Goal: Transaction & Acquisition: Purchase product/service

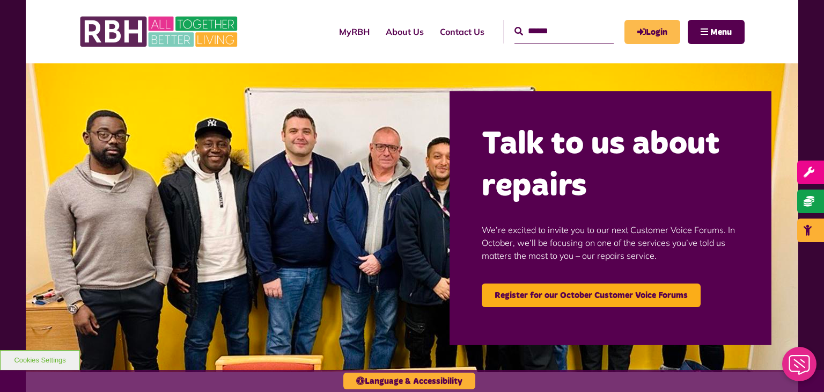
click at [650, 26] on link "Login" at bounding box center [653, 32] width 56 height 24
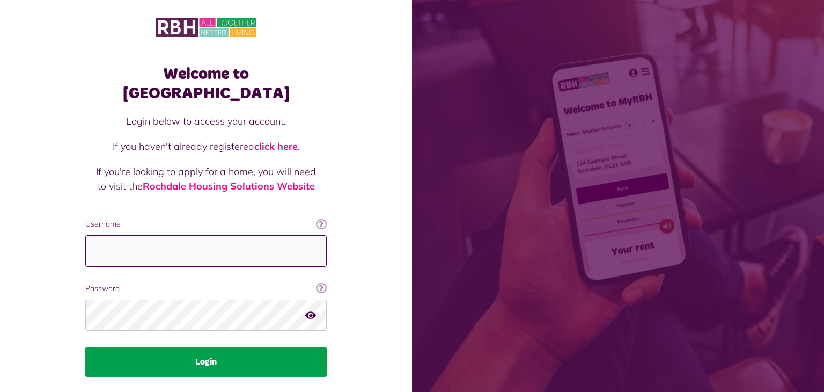
type input "**********"
click at [205, 347] on button "Login" at bounding box center [205, 362] width 241 height 30
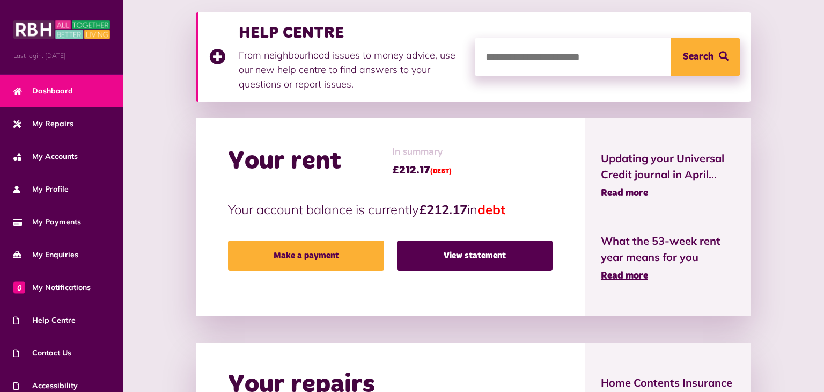
scroll to position [157, 0]
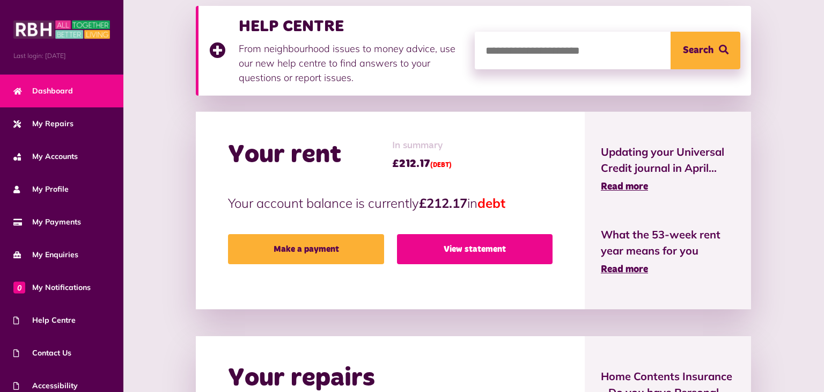
click at [461, 245] on link "View statement" at bounding box center [475, 249] width 156 height 30
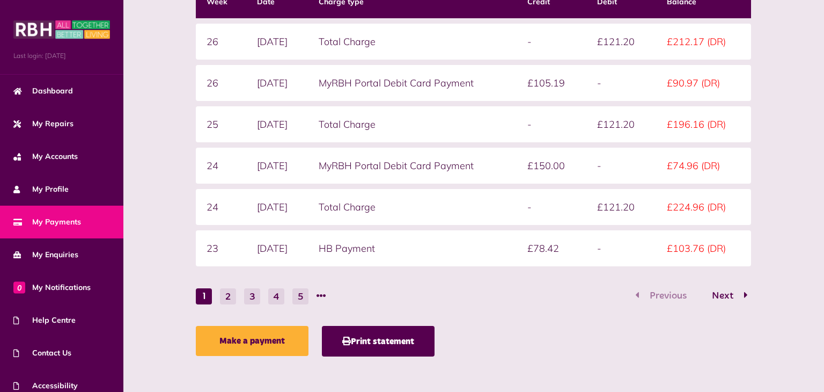
scroll to position [234, 0]
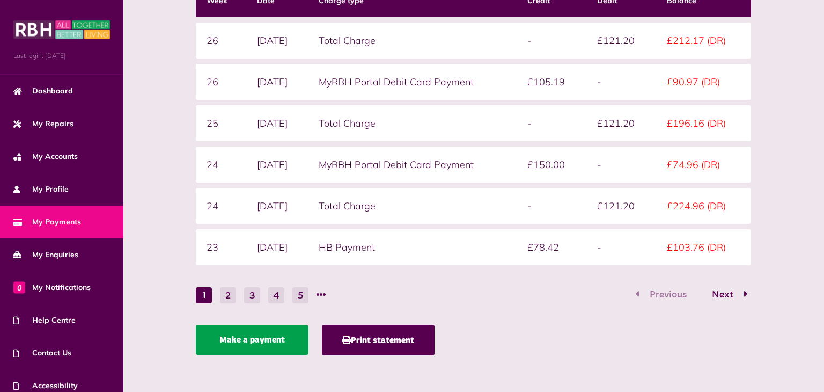
click at [234, 335] on link "Make a payment" at bounding box center [252, 340] width 113 height 30
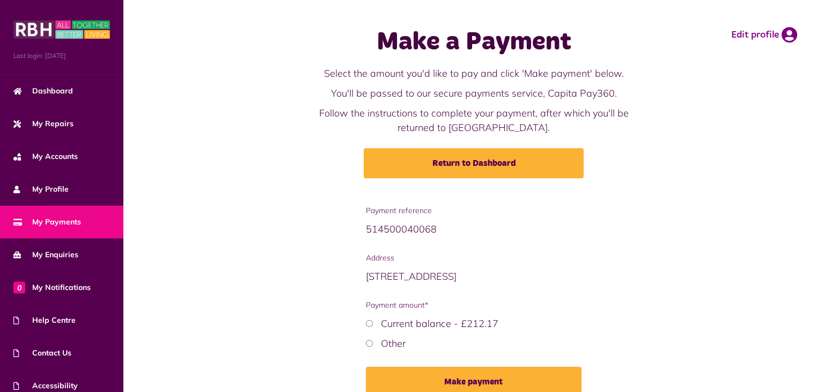
click at [369, 338] on div "Other" at bounding box center [474, 343] width 216 height 14
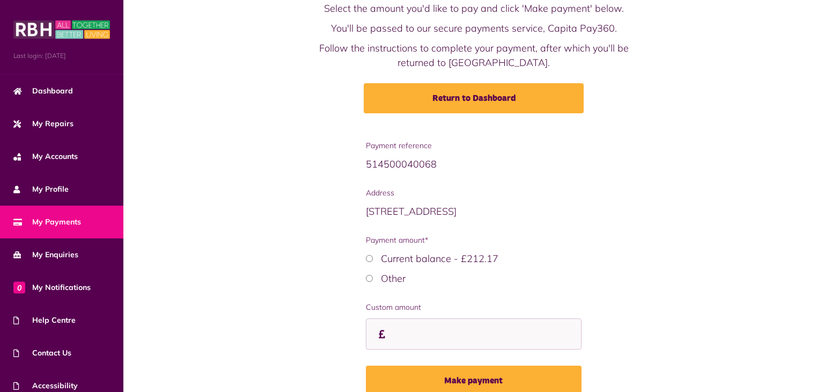
scroll to position [99, 0]
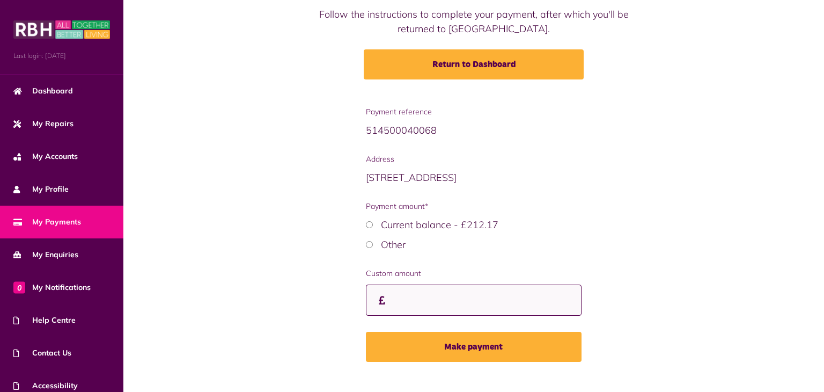
click at [400, 303] on input "Custom amount" at bounding box center [474, 300] width 216 height 32
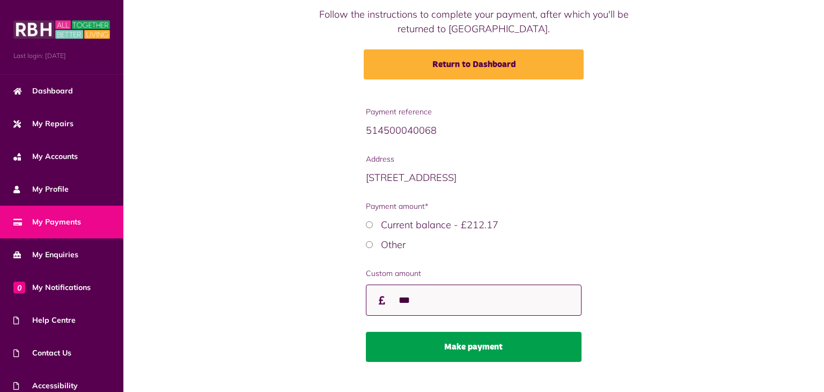
type input "***"
click at [472, 344] on button "Make payment" at bounding box center [474, 347] width 216 height 30
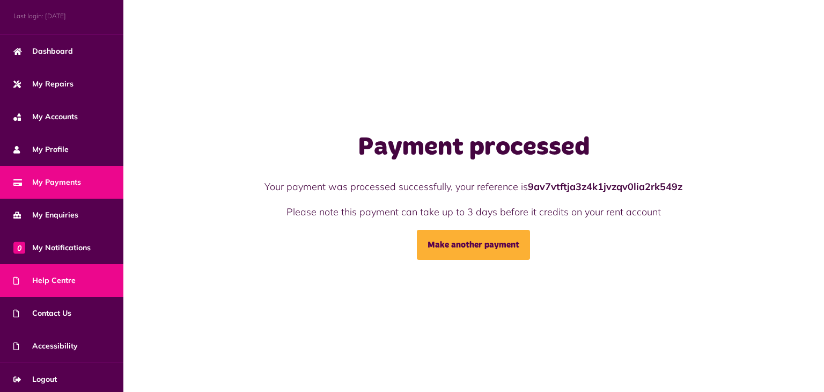
scroll to position [43, 0]
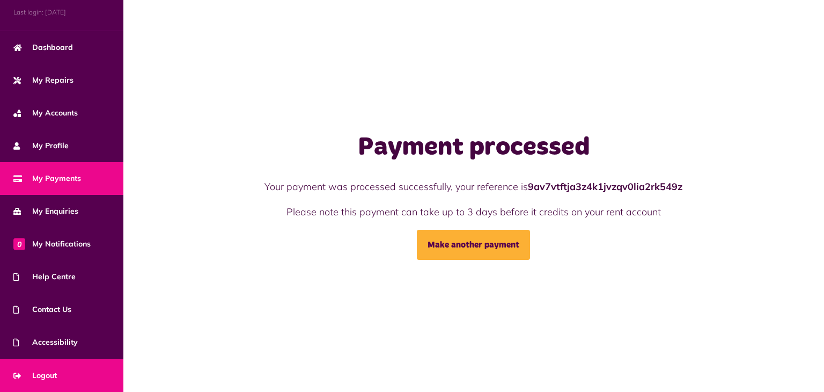
click at [33, 372] on span "Logout" at bounding box center [34, 375] width 43 height 11
